Goal: Complete application form: Complete application form

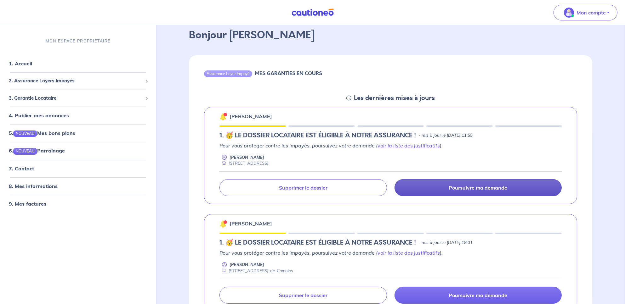
scroll to position [73, 0]
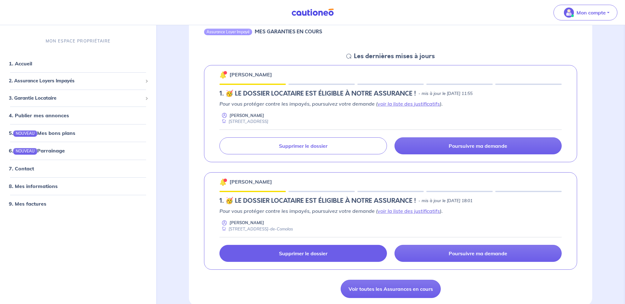
click at [307, 256] on p "Supprimer le dossier" at bounding box center [303, 254] width 48 height 6
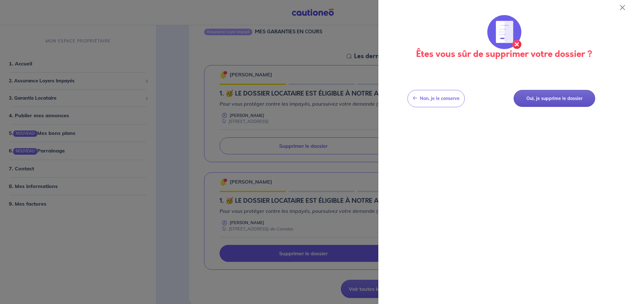
click at [561, 99] on button "Oui, je supprime le dossier" at bounding box center [554, 98] width 82 height 17
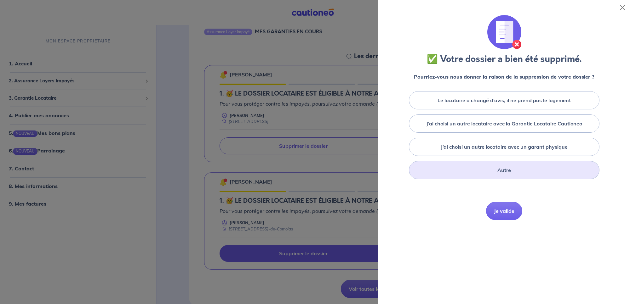
click at [505, 168] on label "Autre" at bounding box center [504, 171] width 14 height 8
click at [0, 0] on input "Autre" at bounding box center [0, 0] width 0 height 0
click at [499, 251] on button "Je valide" at bounding box center [504, 254] width 36 height 18
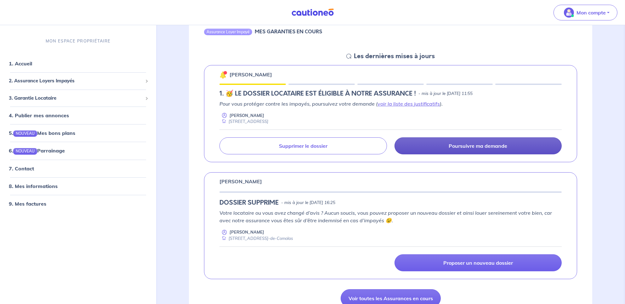
click at [473, 144] on p "Poursuivre ma demande" at bounding box center [478, 146] width 59 height 6
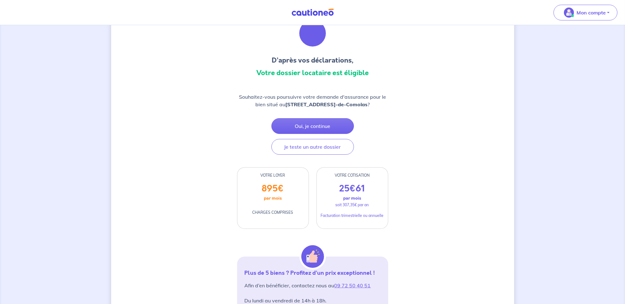
scroll to position [42, 0]
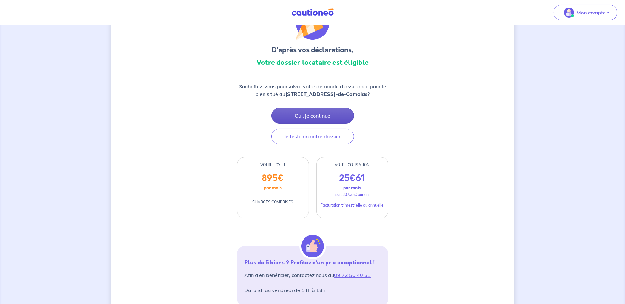
click at [313, 119] on button "Oui, je continue" at bounding box center [312, 116] width 82 height 16
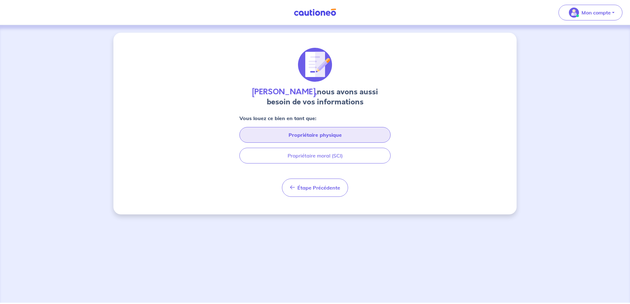
click at [317, 135] on button "Propriétaire physique" at bounding box center [314, 135] width 151 height 16
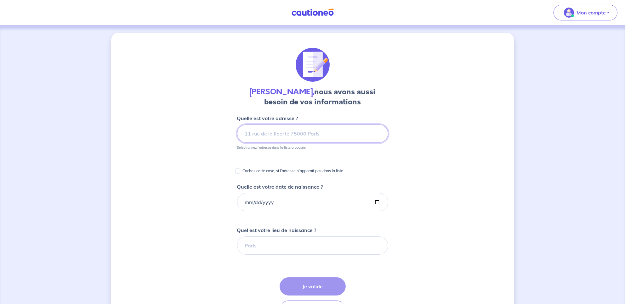
click at [317, 135] on input at bounding box center [312, 134] width 151 height 18
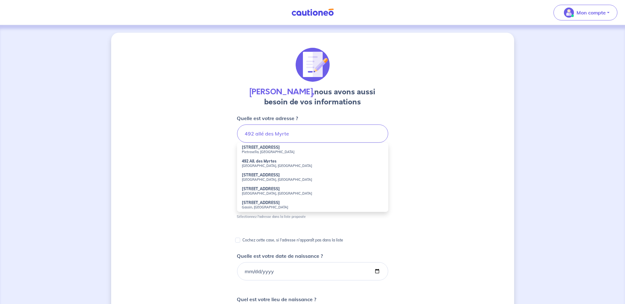
click at [261, 162] on strong "492 All. des Myrtes" at bounding box center [259, 161] width 35 height 5
type input "492 All. des Myrtes, [GEOGRAPHIC_DATA], [GEOGRAPHIC_DATA]"
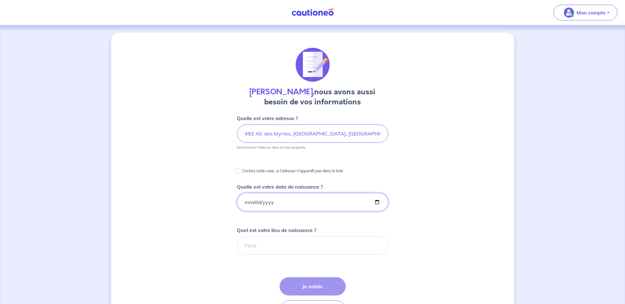
click at [246, 202] on input "Quelle est votre date de naissance ?" at bounding box center [312, 202] width 151 height 18
type input "[DATE]"
click at [201, 207] on div "[PERSON_NAME], nous avons aussi besoin de vos informations Quelle est votre adr…" at bounding box center [312, 236] width 403 height 407
click at [256, 248] on input "Quel est votre lieu de naissance ?" at bounding box center [312, 246] width 151 height 18
type input "la seyne sur mer"
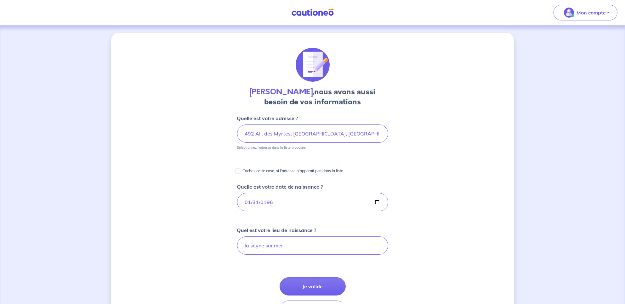
click at [393, 287] on div "[PERSON_NAME], nous avons aussi besoin de vos informations Quelle est votre adr…" at bounding box center [312, 236] width 403 height 407
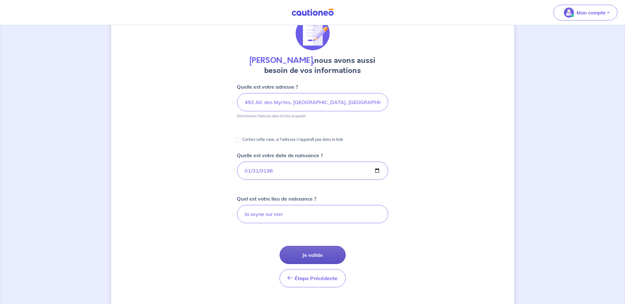
click at [319, 255] on button "Je valide" at bounding box center [313, 255] width 66 height 18
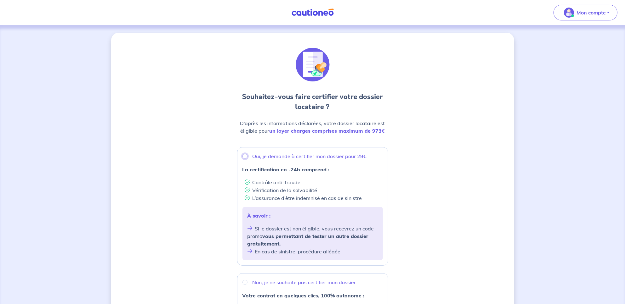
click at [244, 157] on input "Oui, je demande à certifier mon dossier pour 29€" at bounding box center [244, 156] width 5 height 5
radio input "true"
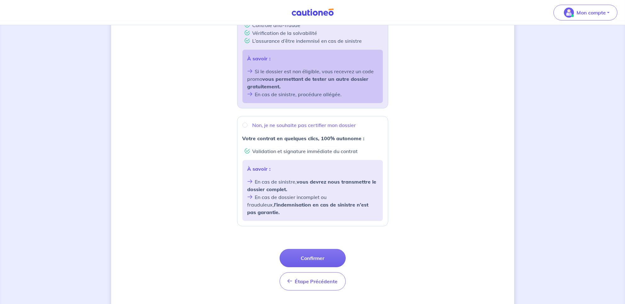
scroll to position [165, 0]
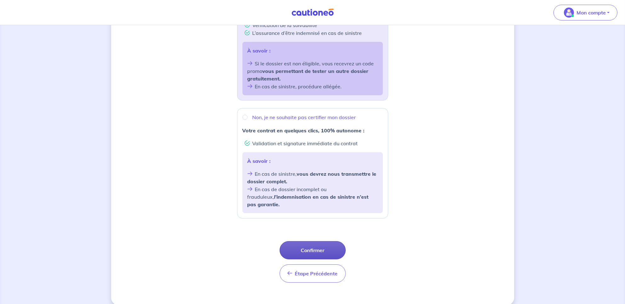
click at [310, 241] on button "Confirmer" at bounding box center [313, 250] width 66 height 18
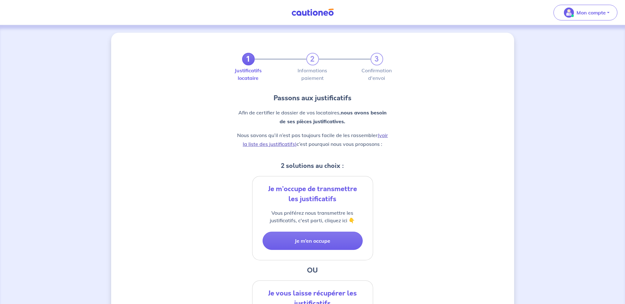
click at [384, 136] on link "(voir la liste des justificatifs)" at bounding box center [315, 139] width 145 height 15
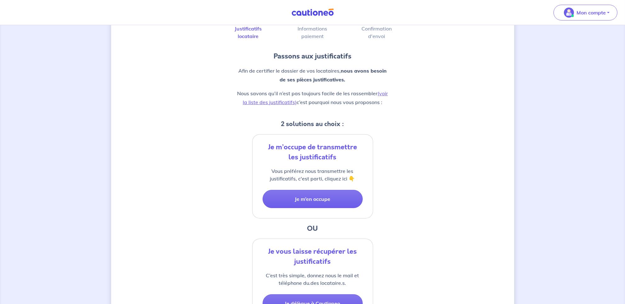
scroll to position [121, 0]
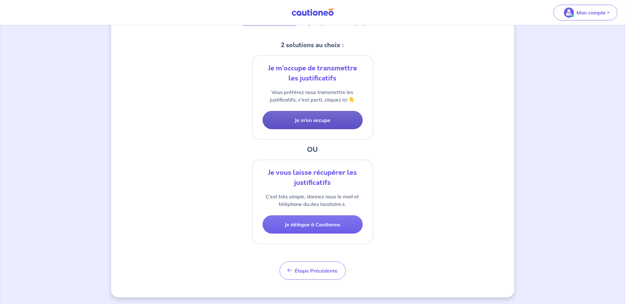
click at [310, 122] on button "Je m’en occupe" at bounding box center [313, 120] width 100 height 18
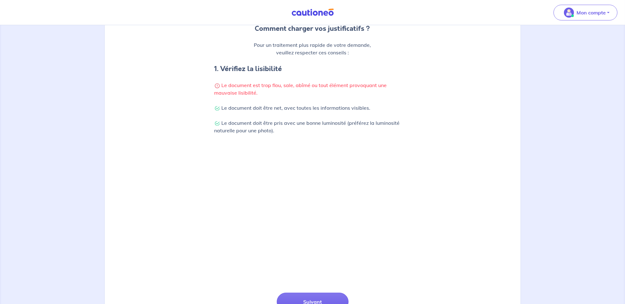
scroll to position [146, 0]
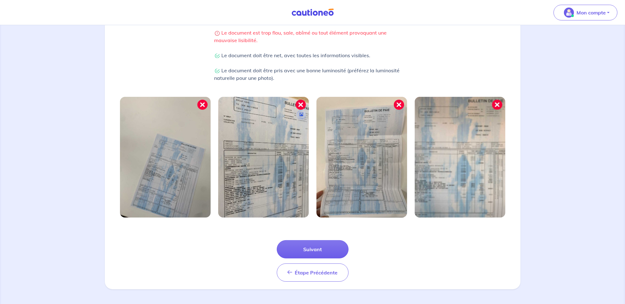
click at [268, 167] on img at bounding box center [263, 157] width 91 height 121
drag, startPoint x: 201, startPoint y: 103, endPoint x: 208, endPoint y: 116, distance: 14.6
click at [201, 104] on img at bounding box center [165, 157] width 91 height 121
click at [174, 135] on img at bounding box center [165, 157] width 91 height 121
click at [314, 251] on button "Suivant" at bounding box center [313, 249] width 72 height 18
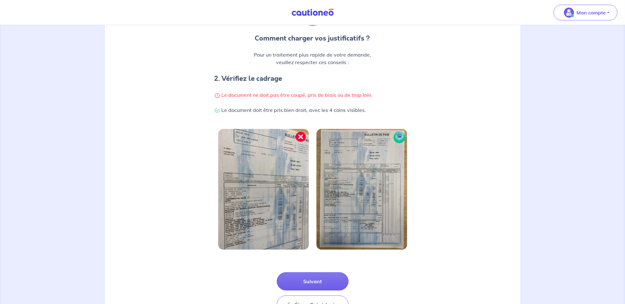
scroll to position [116, 0]
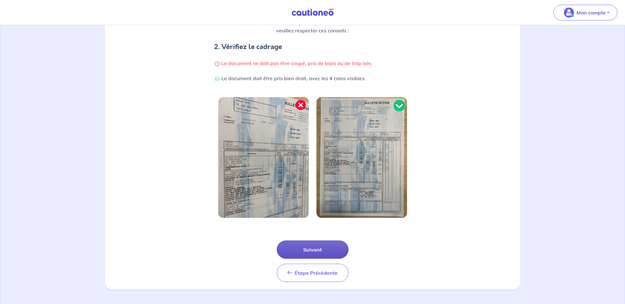
click at [308, 247] on button "Suivant" at bounding box center [313, 250] width 72 height 18
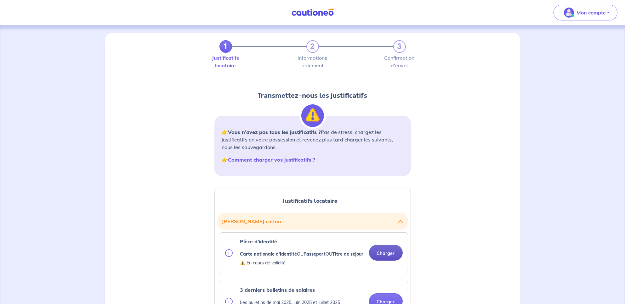
click at [387, 259] on button "Charger" at bounding box center [386, 253] width 34 height 16
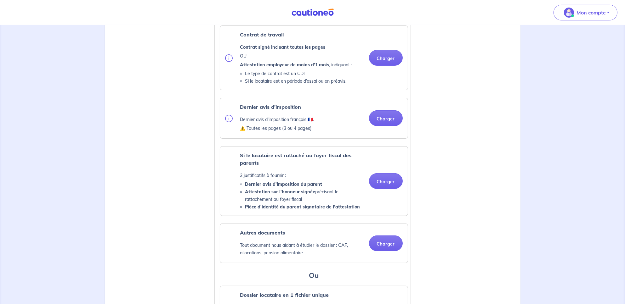
scroll to position [252, 0]
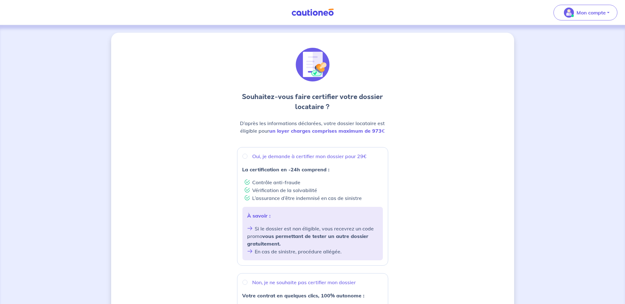
scroll to position [121, 0]
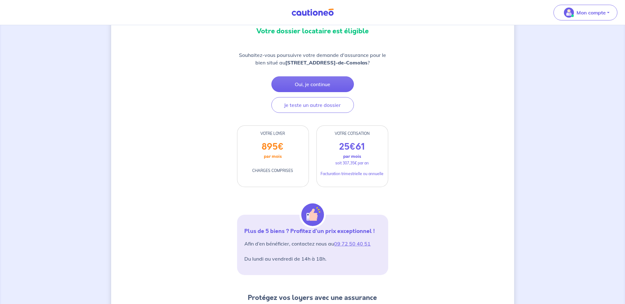
scroll to position [94, 0]
